Goal: Task Accomplishment & Management: Use online tool/utility

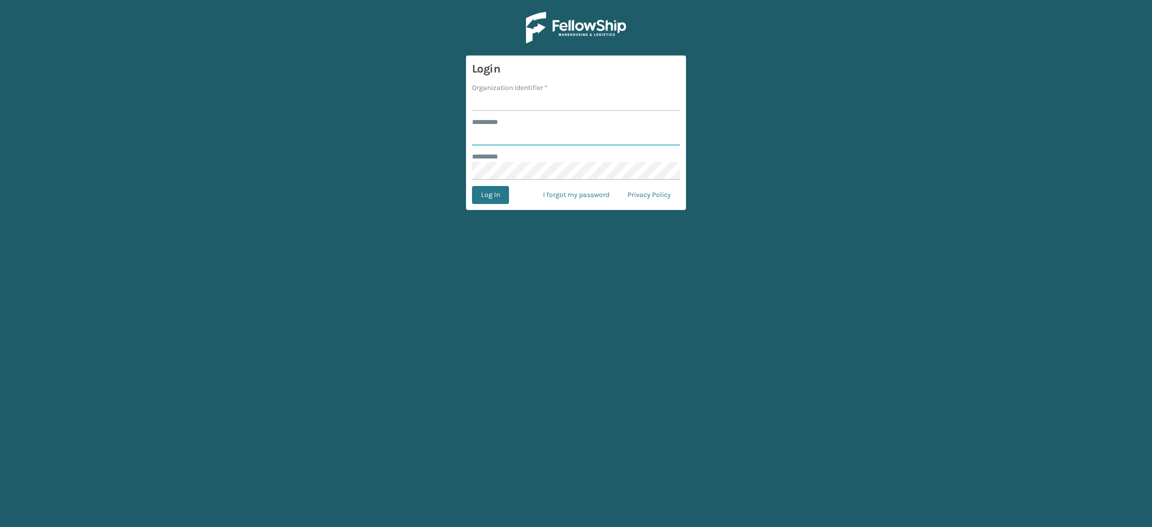
type input "**********"
click at [501, 99] on input "Organization Identifier *" at bounding box center [576, 102] width 208 height 18
type input "SuperAdminOrganization"
click at [503, 192] on button "Log In" at bounding box center [490, 195] width 37 height 18
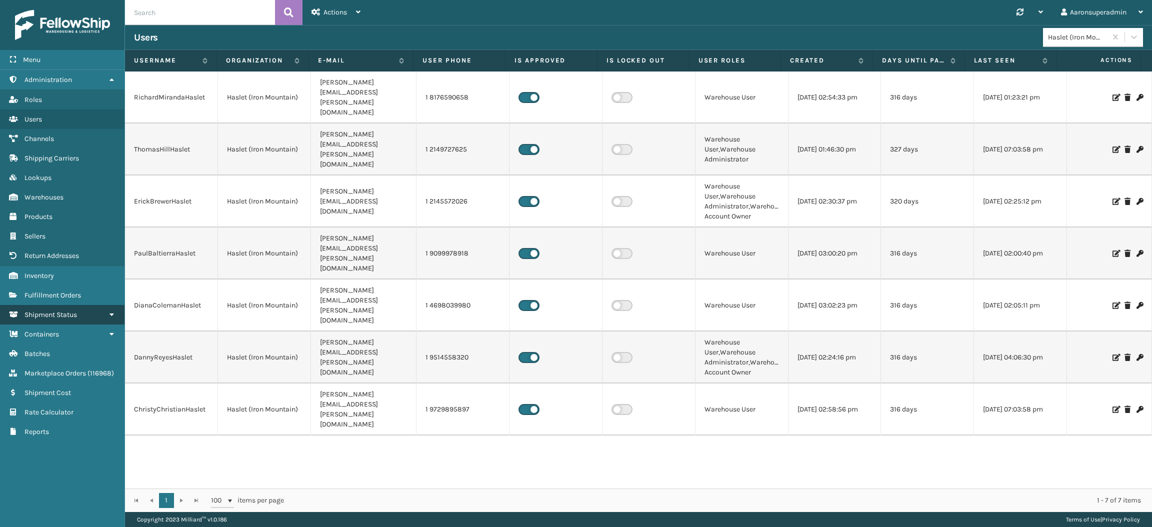
click at [79, 305] on link "Shipment Status" at bounding box center [62, 315] width 125 height 20
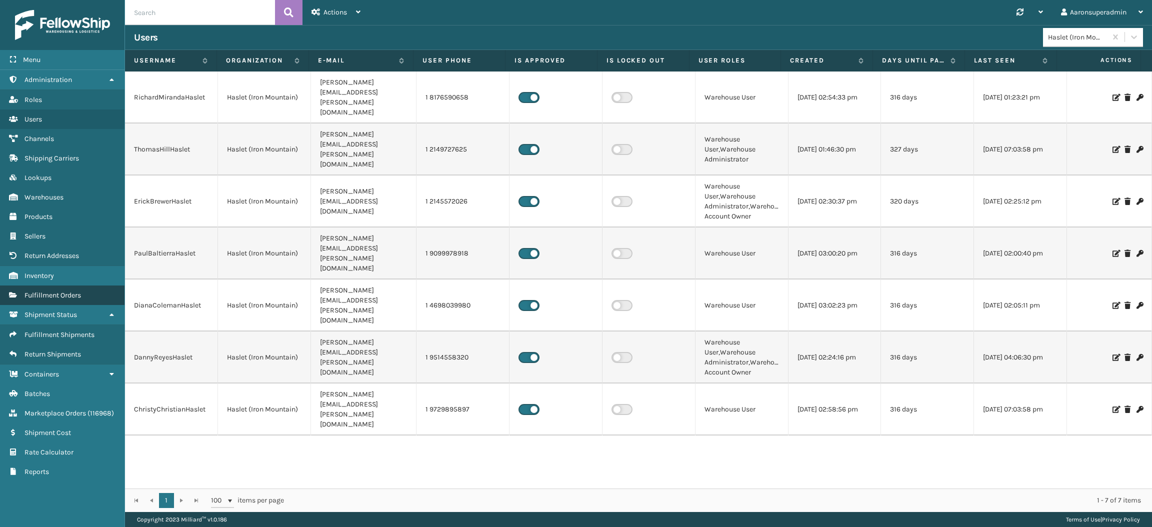
click at [76, 291] on span "Fulfillment Orders" at bounding box center [53, 295] width 57 height 9
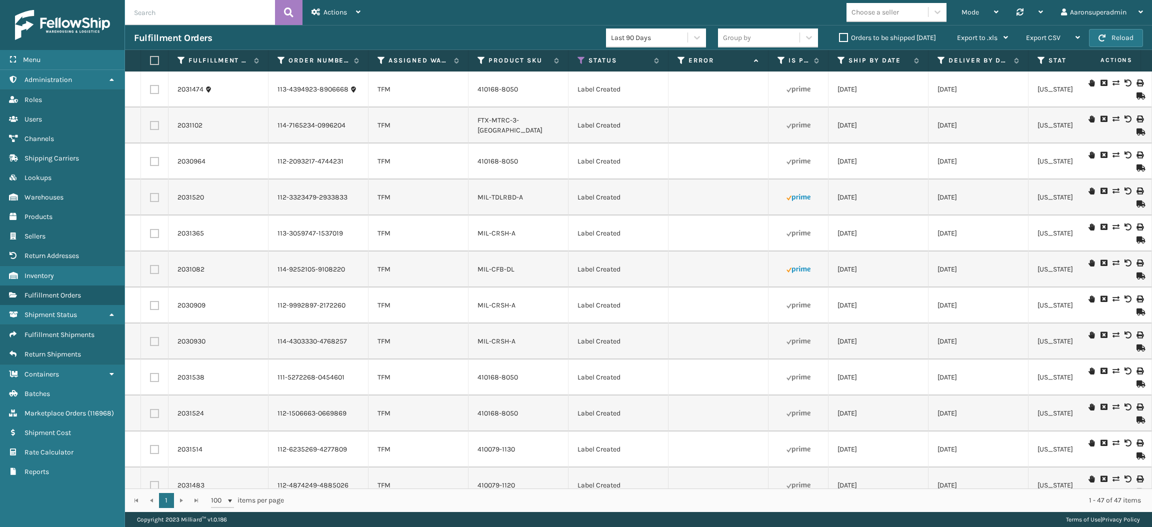
click at [158, 26] on div "Fulfillment Orders Last 90 Days Group by Orders to be shipped [DATE] Export to …" at bounding box center [638, 37] width 1027 height 25
click at [155, 13] on input "text" at bounding box center [200, 12] width 150 height 25
paste input "2033000"
click at [155, 13] on input "2033000" at bounding box center [200, 12] width 150 height 25
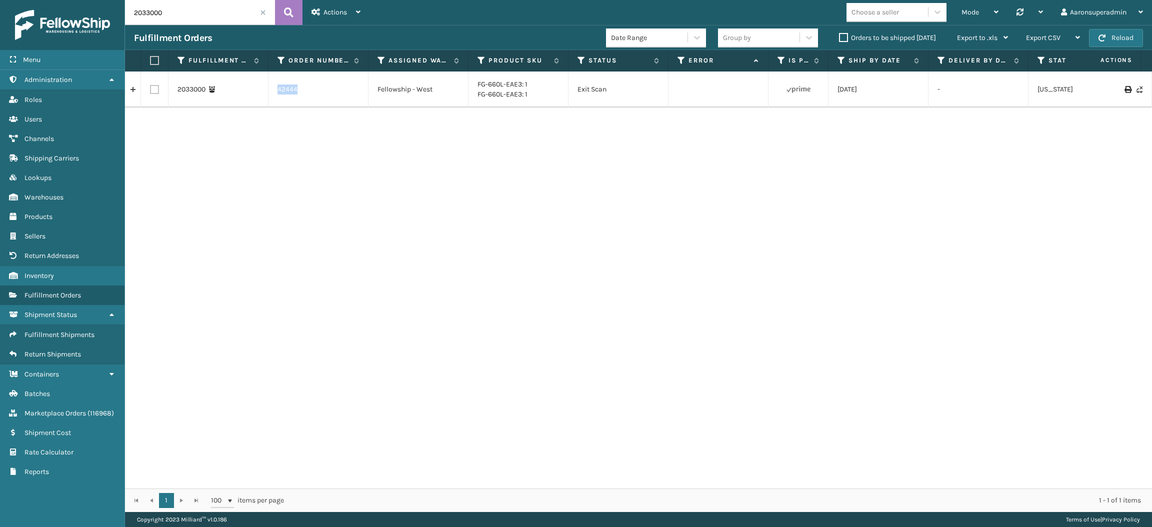
drag, startPoint x: 307, startPoint y: 88, endPoint x: 258, endPoint y: 94, distance: 49.4
copy tr "42444"
click at [186, 24] on input "2033000" at bounding box center [200, 12] width 150 height 25
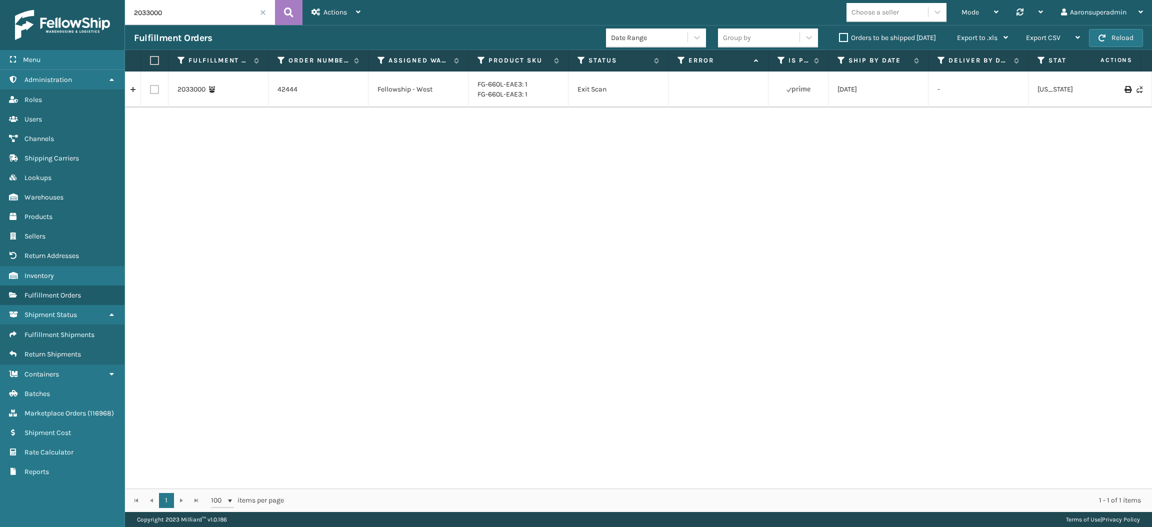
paste input "42444"
type input "42444"
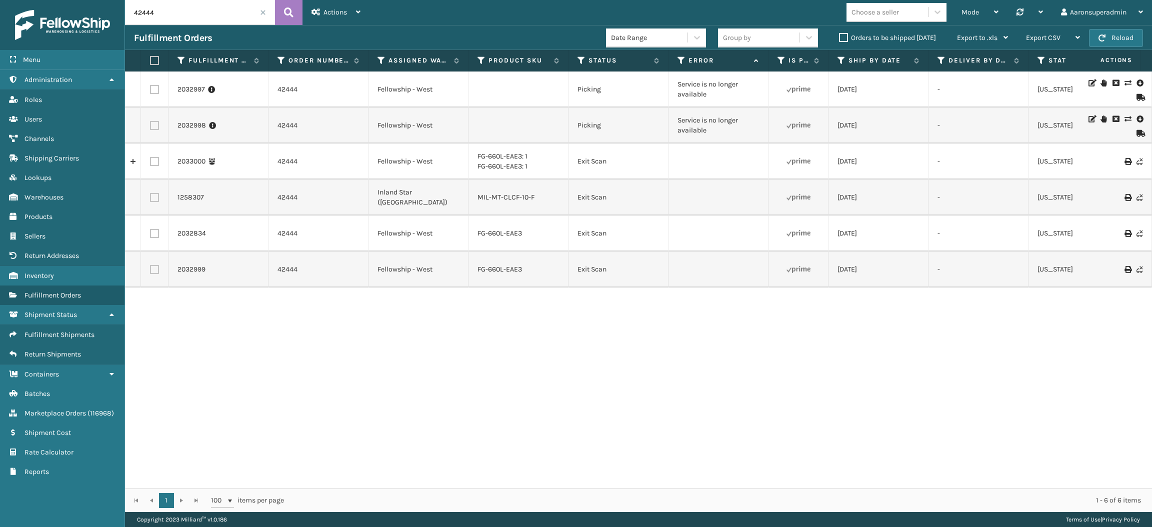
click at [1137, 80] on icon at bounding box center [1140, 83] width 6 height 10
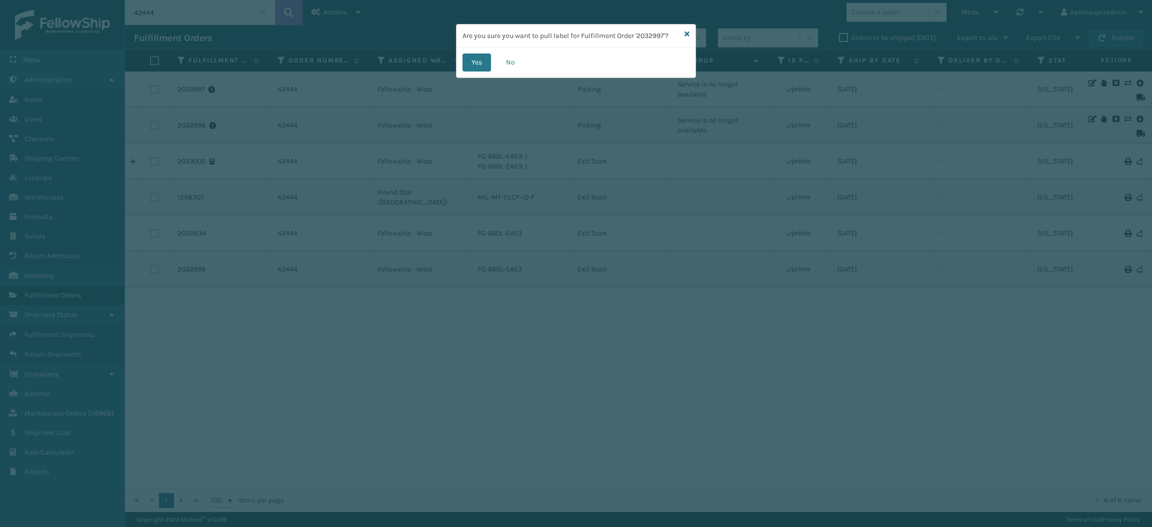
click at [476, 74] on div "Yes No" at bounding box center [576, 63] width 239 height 30
click at [476, 65] on button "Yes" at bounding box center [477, 63] width 29 height 18
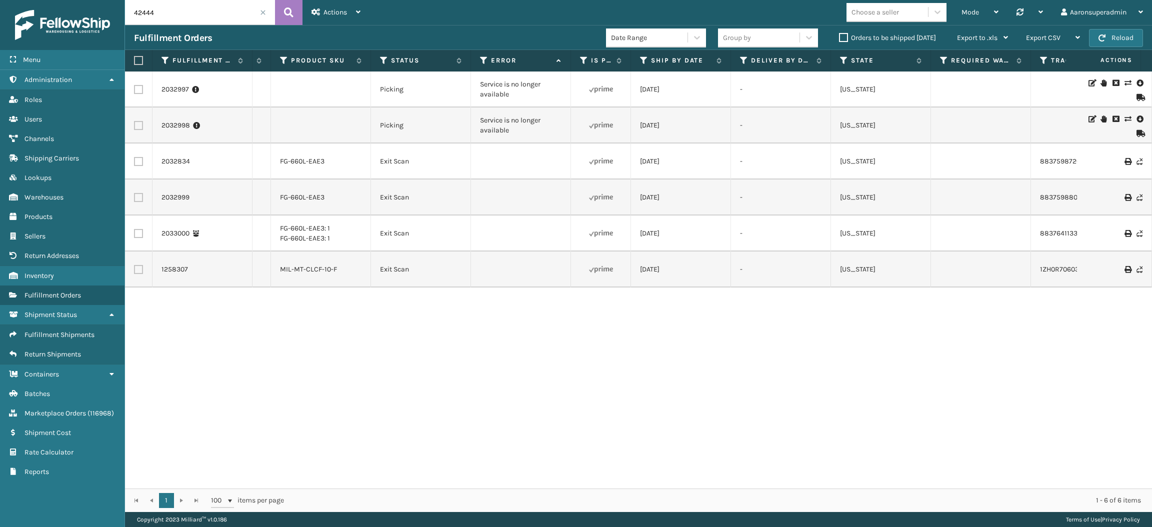
scroll to position [0, 469]
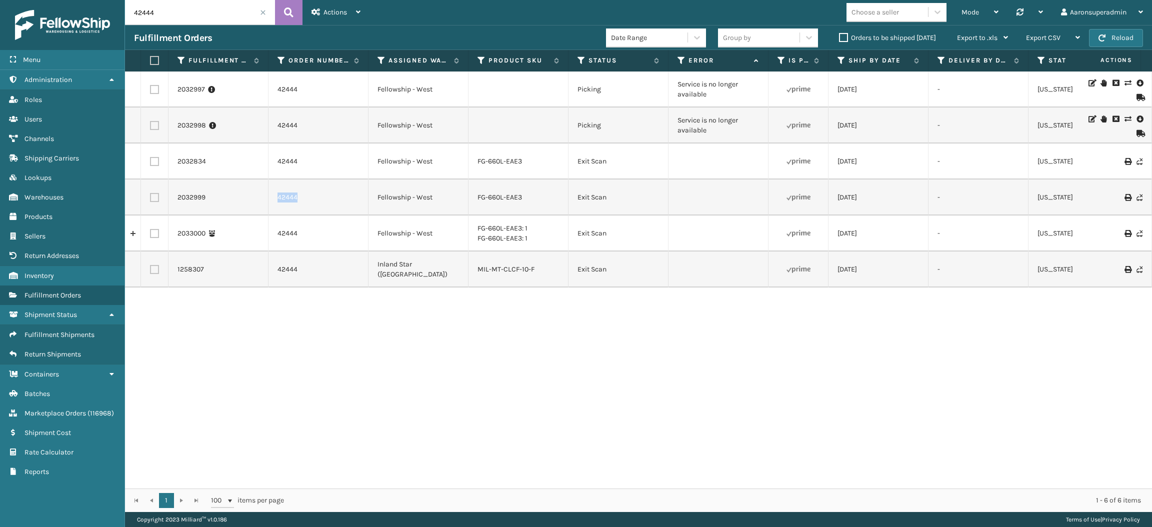
drag, startPoint x: 298, startPoint y: 208, endPoint x: 256, endPoint y: 204, distance: 42.3
copy tr "42444"
click at [58, 409] on span "Marketplace Orders" at bounding box center [56, 413] width 62 height 9
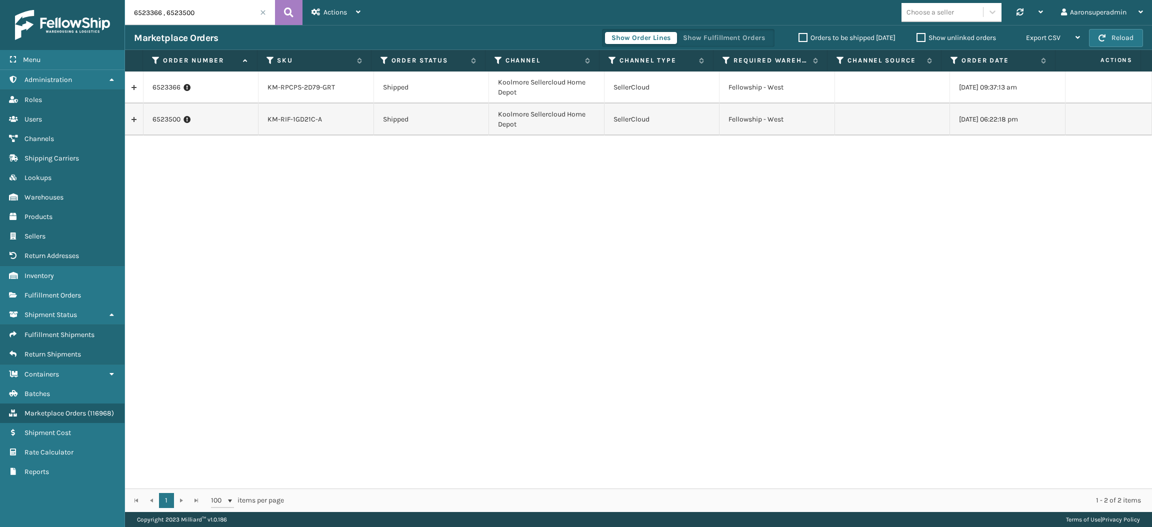
click at [194, 18] on input "6523366 , 6523500" at bounding box center [200, 12] width 150 height 25
paste input "42444"
type input "42444"
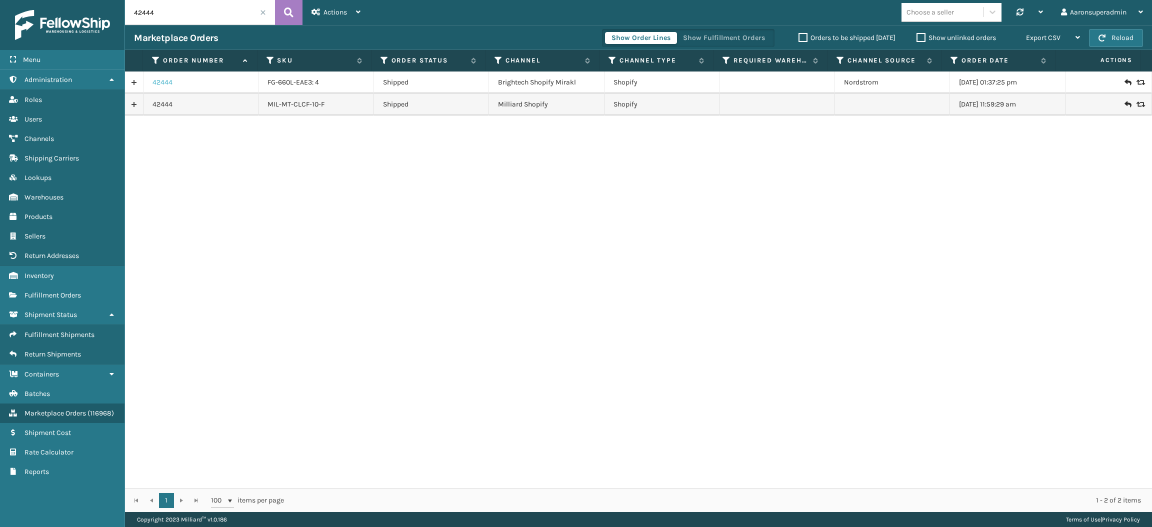
click at [161, 83] on link "42444" at bounding box center [163, 83] width 20 height 10
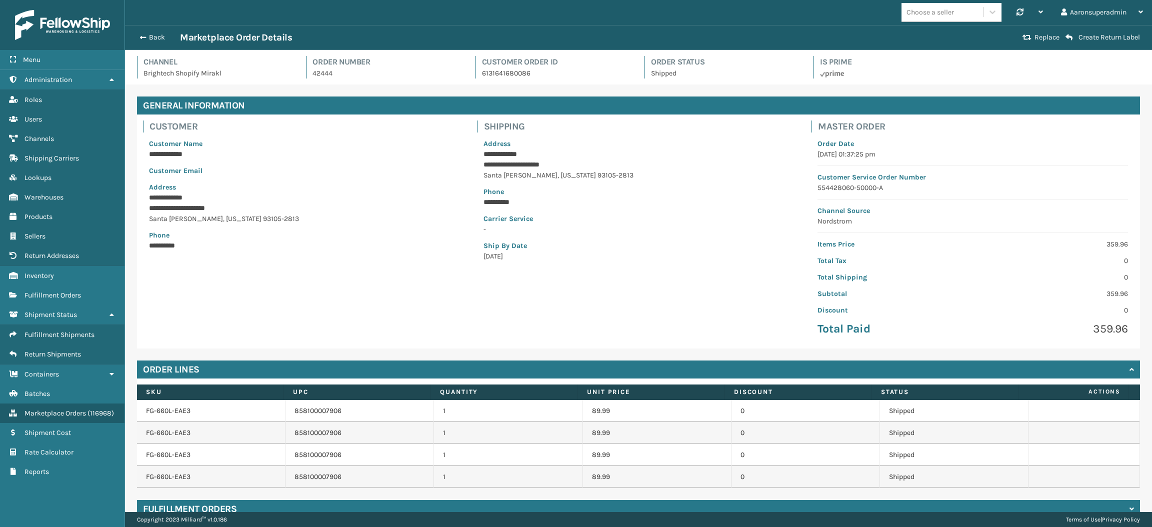
scroll to position [48, 0]
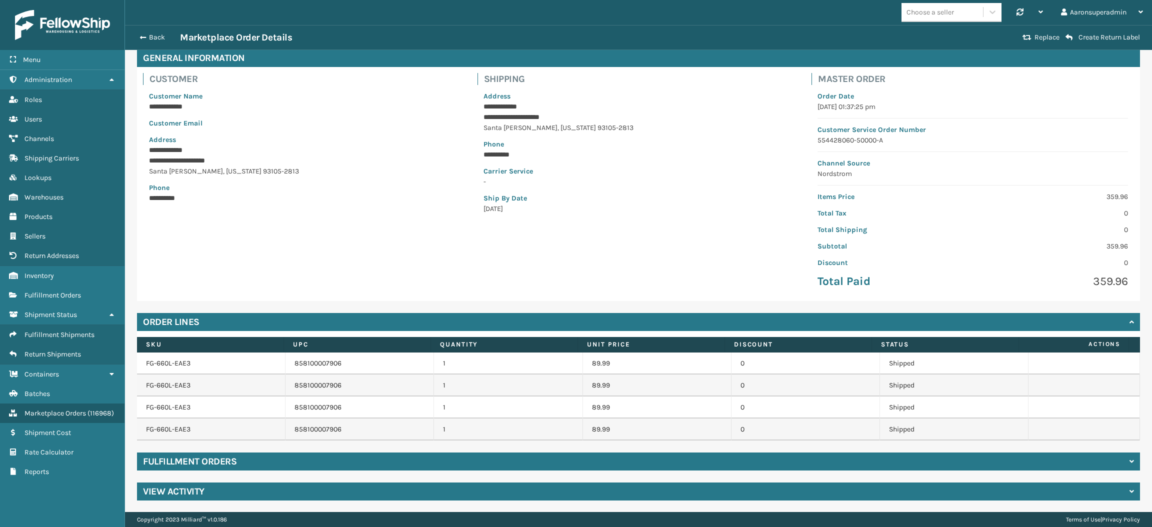
click at [316, 465] on div "Fulfillment Orders" at bounding box center [638, 462] width 1003 height 18
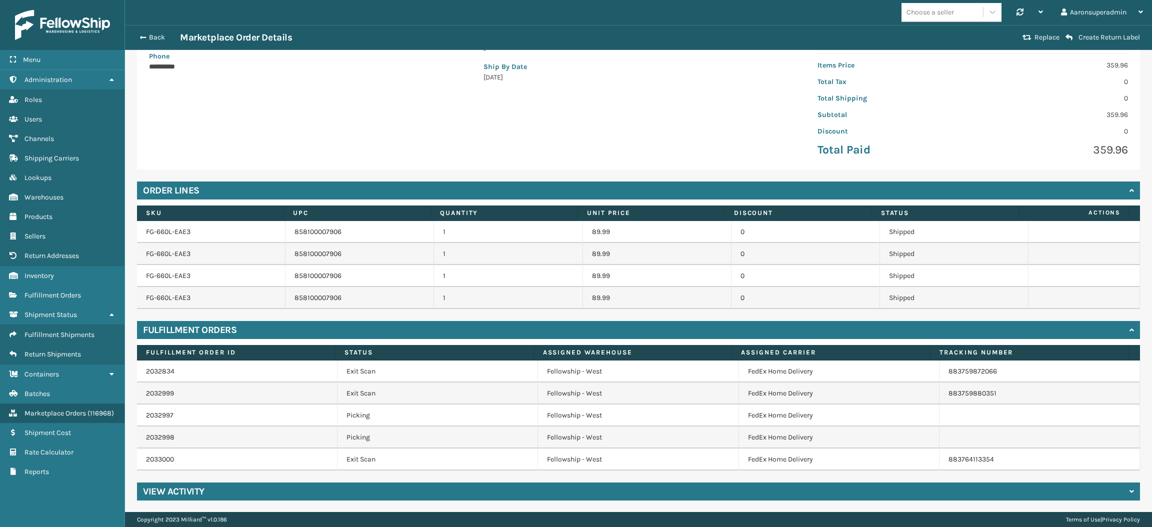
scroll to position [0, 0]
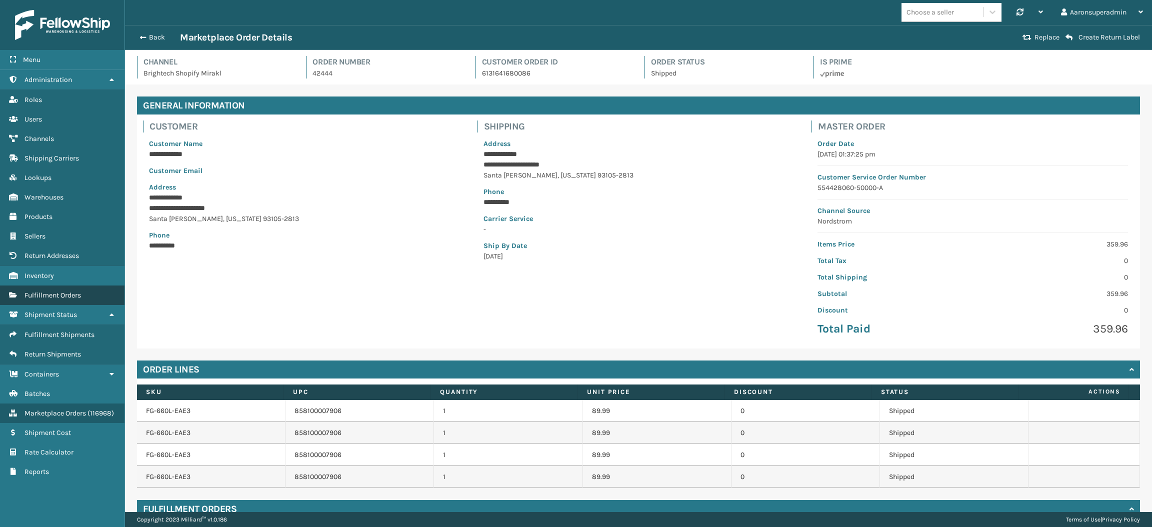
click at [76, 291] on span "Fulfillment Orders" at bounding box center [53, 295] width 57 height 9
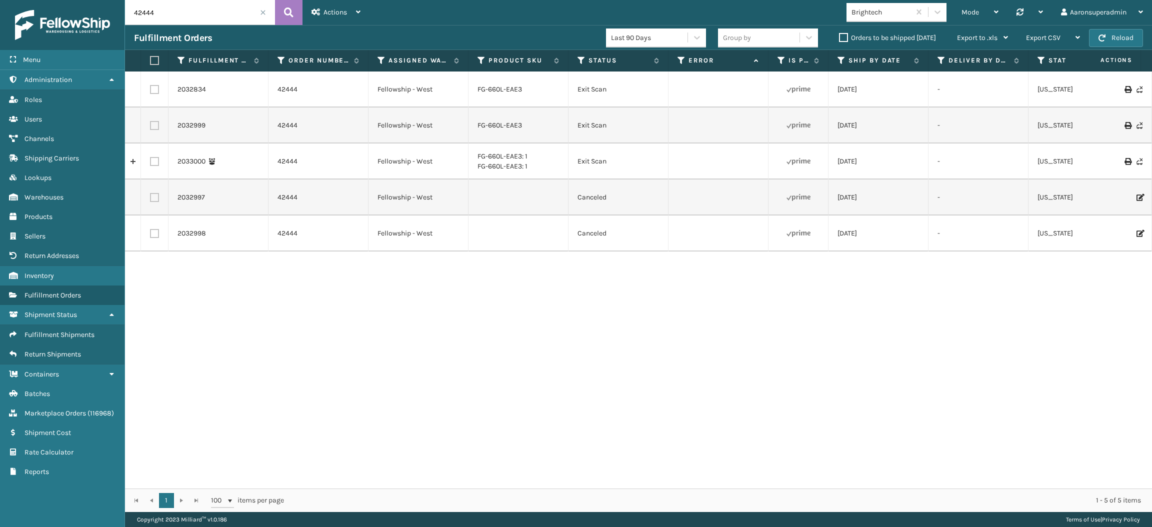
click at [839, 37] on label "Orders to be shipped [DATE]" at bounding box center [887, 38] width 97 height 9
click at [839, 37] on input "Orders to be shipped [DATE]" at bounding box center [839, 35] width 1 height 7
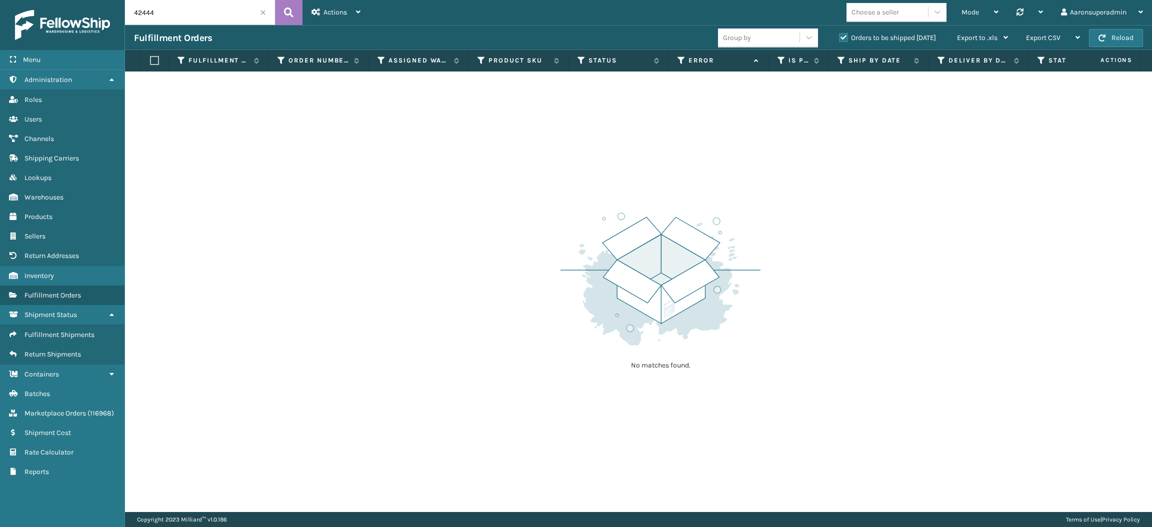
click at [263, 10] on span at bounding box center [263, 13] width 6 height 6
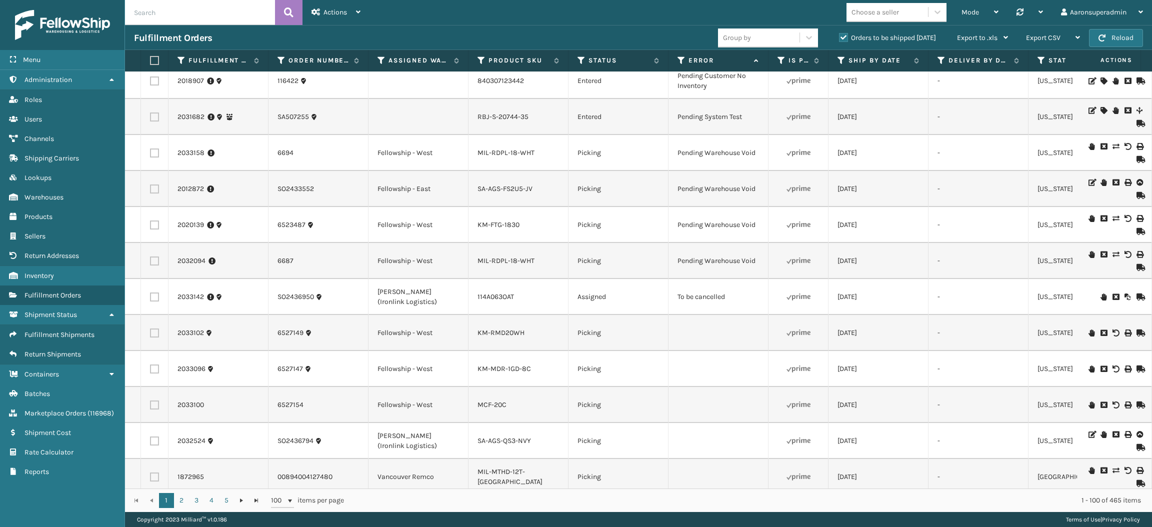
scroll to position [1809, 0]
click at [1098, 308] on td at bounding box center [1114, 297] width 75 height 36
click at [1113, 301] on icon at bounding box center [1116, 297] width 6 height 7
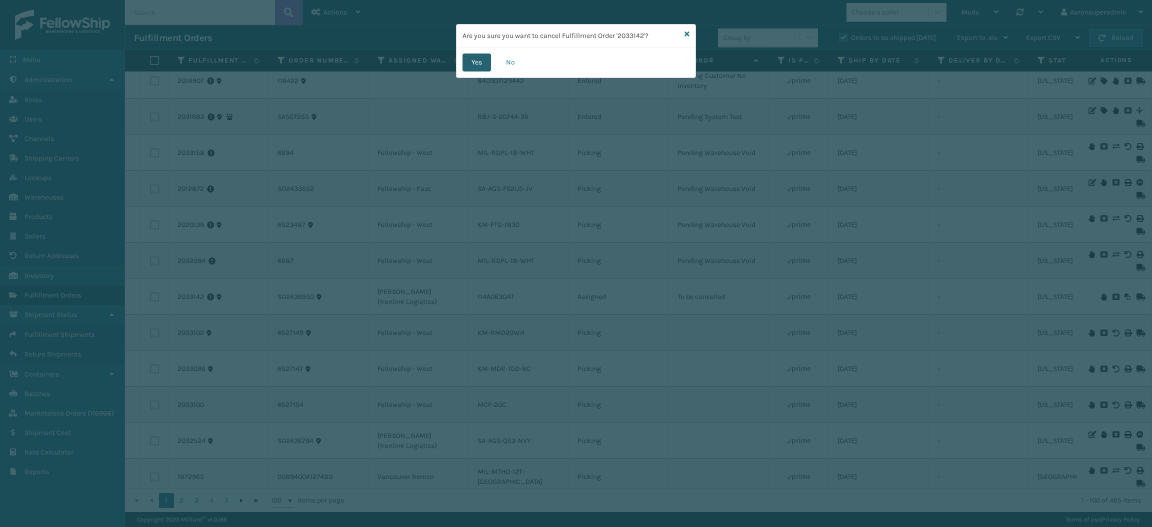
click at [481, 70] on button "Yes" at bounding box center [477, 63] width 29 height 18
